Goal: Navigation & Orientation: Go to known website

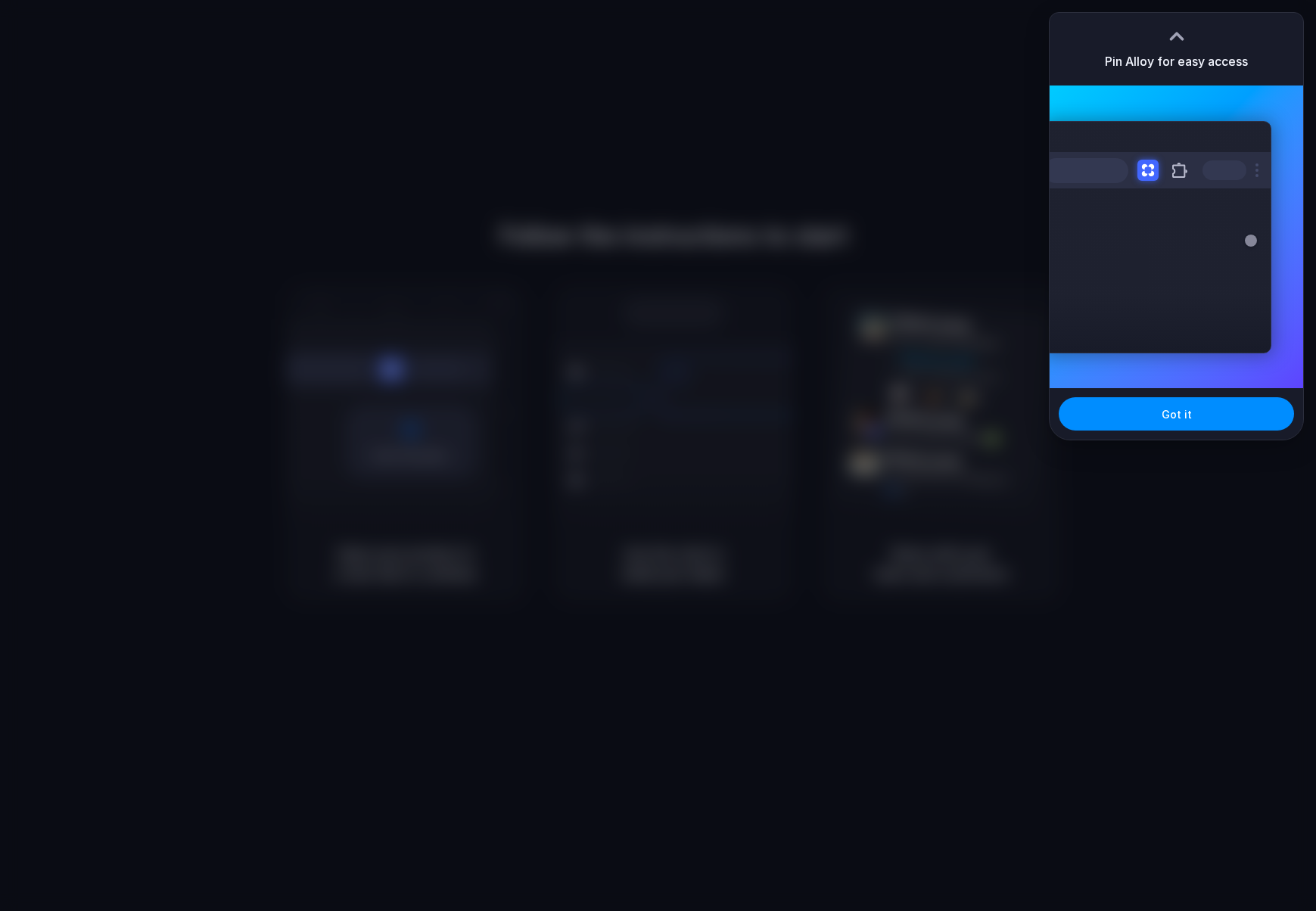
click at [658, 456] on div at bounding box center [658, 456] width 0 height 0
click at [1185, 415] on span "Got it" at bounding box center [1176, 414] width 30 height 16
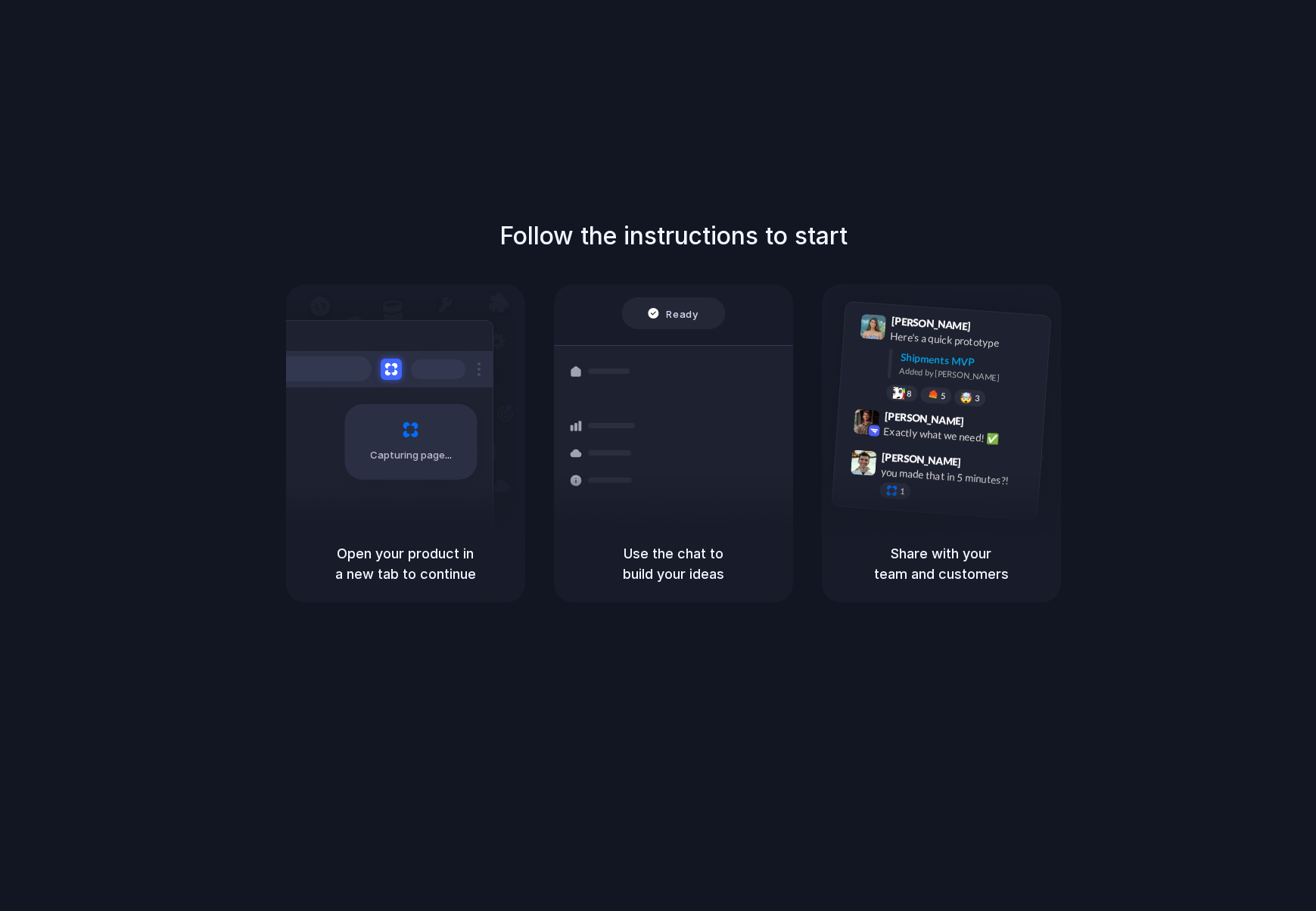
click at [658, 456] on div at bounding box center [658, 456] width 0 height 0
